Goal: Transaction & Acquisition: Purchase product/service

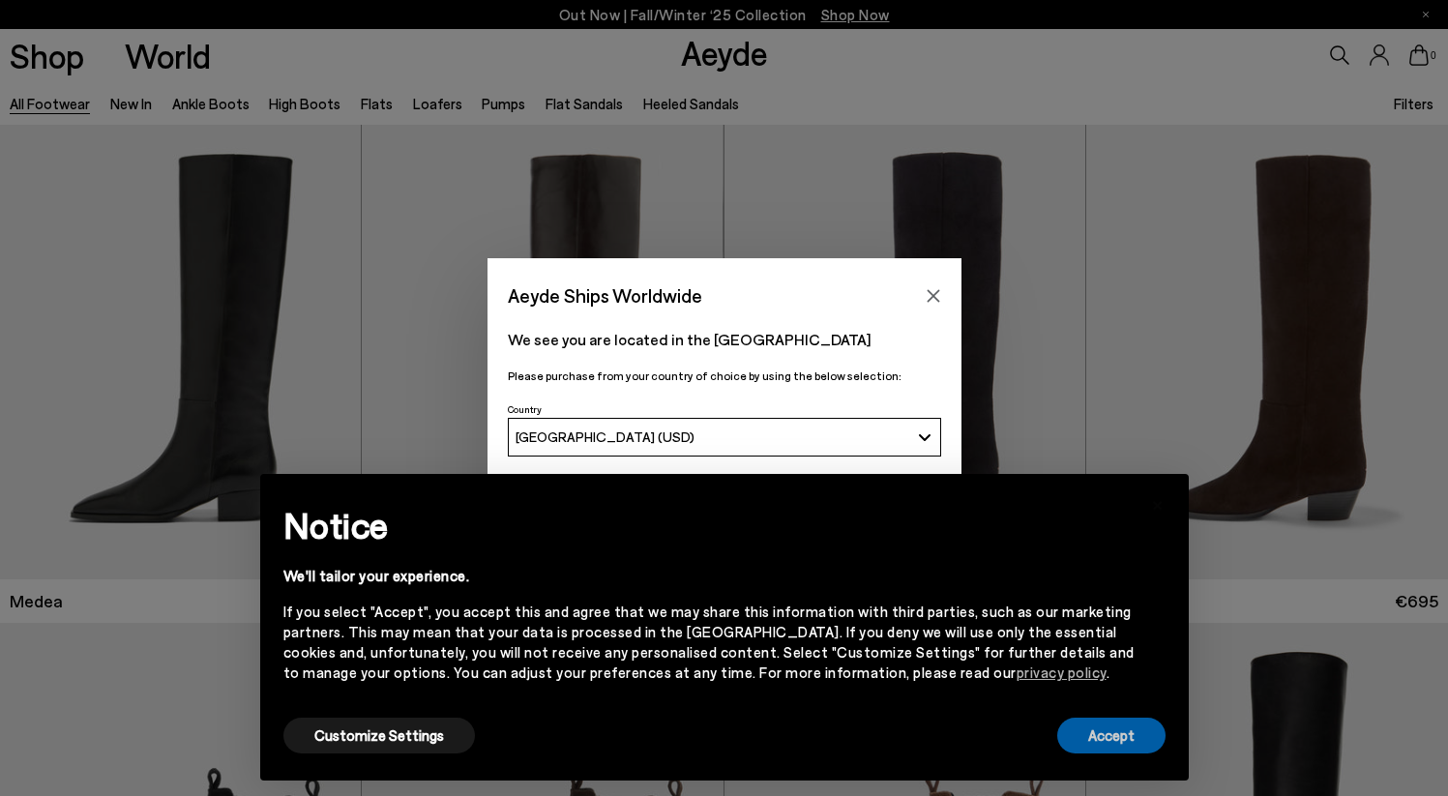
click at [1151, 728] on button "Accept" at bounding box center [1111, 736] width 108 height 36
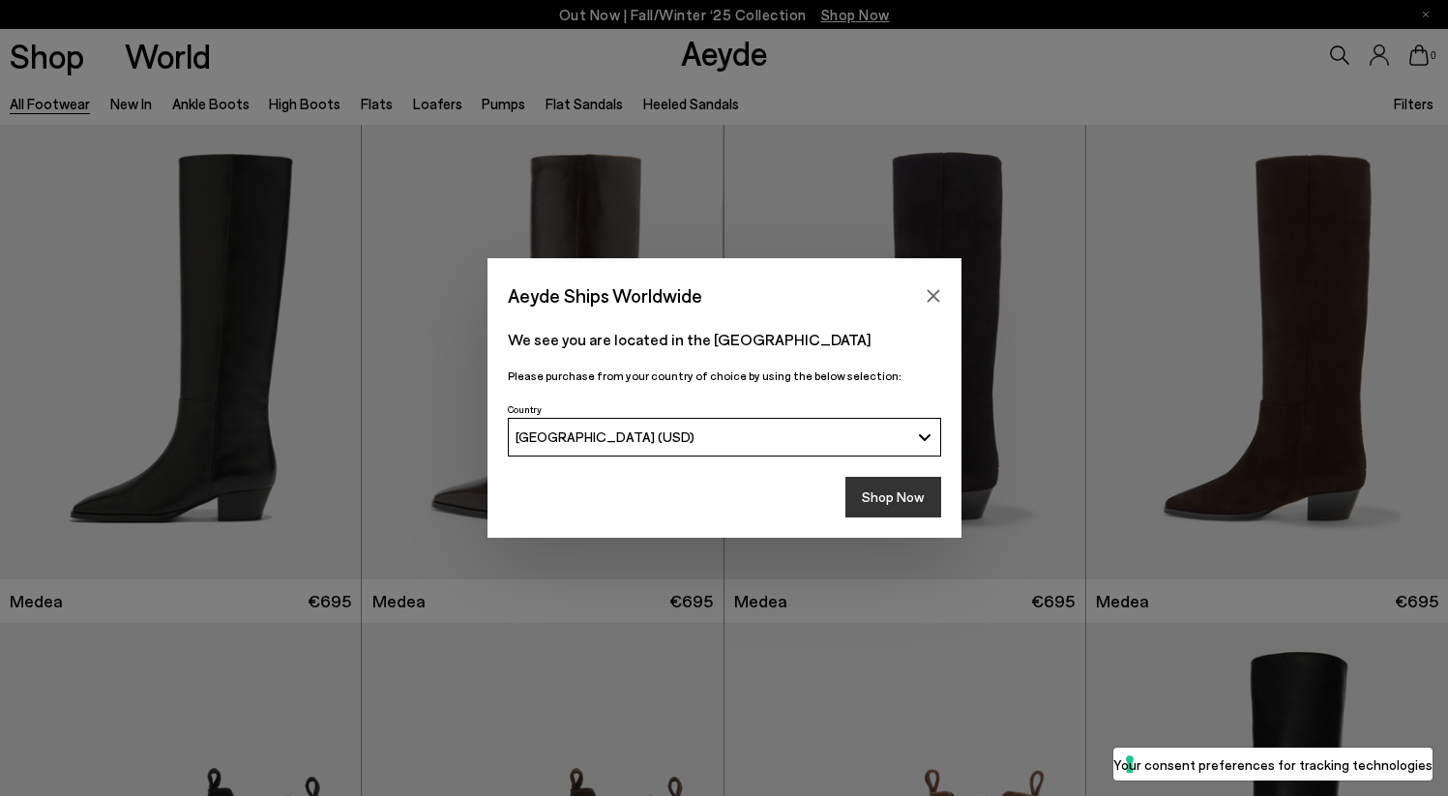
click at [883, 493] on button "Shop Now" at bounding box center [893, 497] width 96 height 41
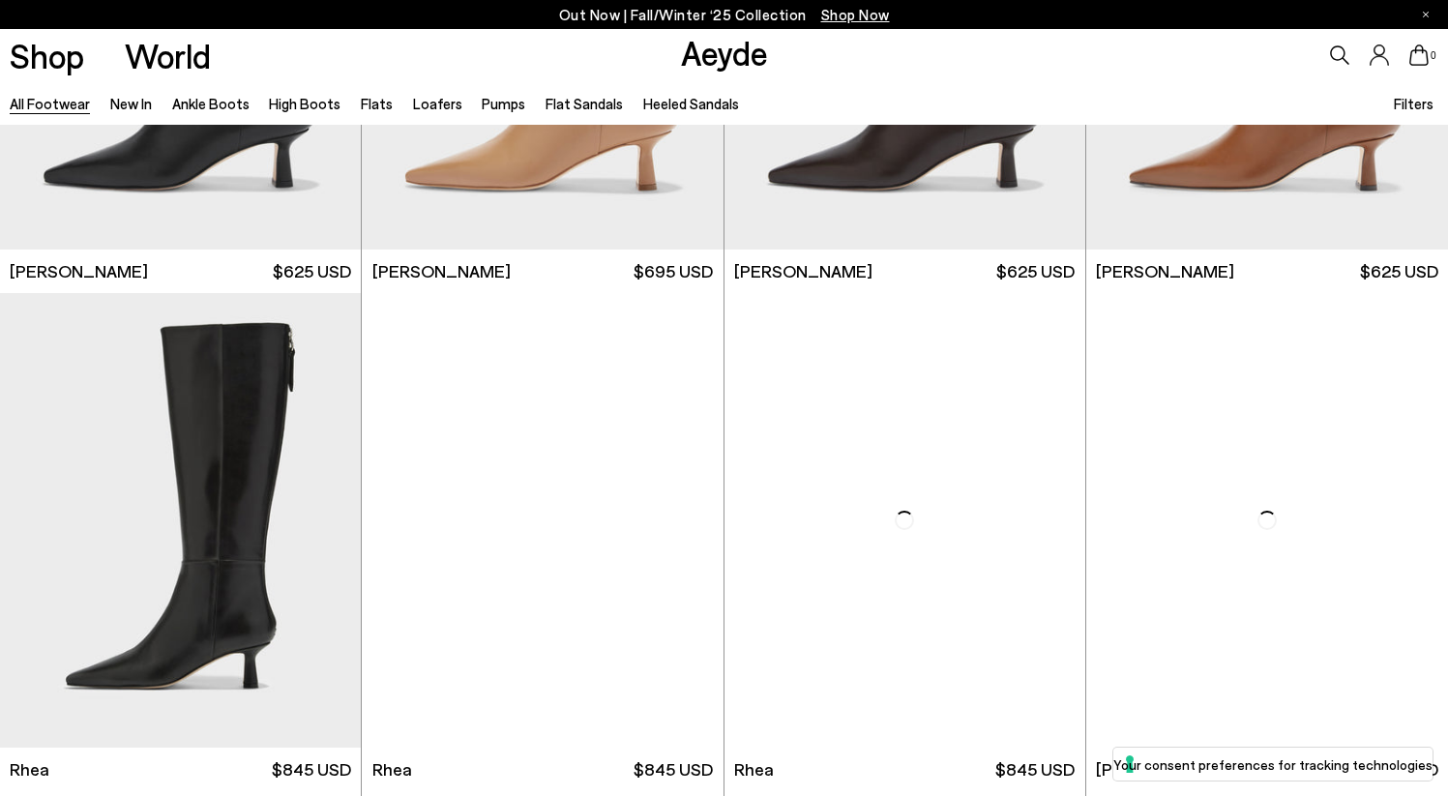
scroll to position [3807, 0]
